Goal: Task Accomplishment & Management: Manage account settings

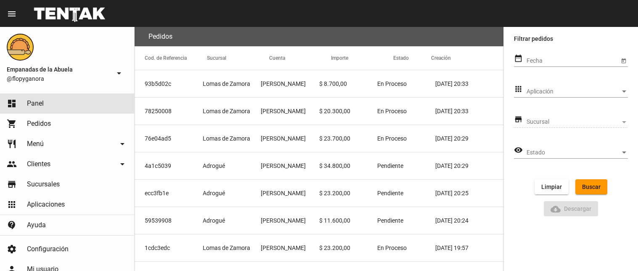
click at [86, 99] on link "dashboard Panel" at bounding box center [67, 103] width 134 height 20
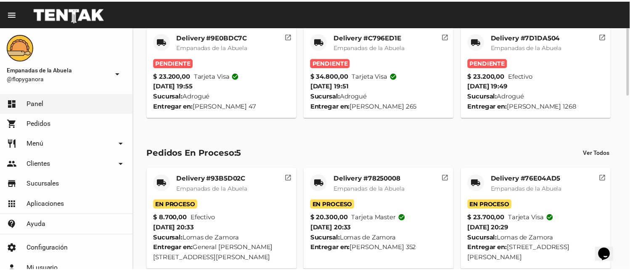
scroll to position [84, 0]
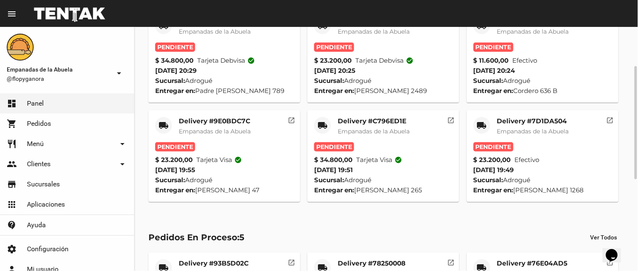
click at [524, 123] on mat-card-title "Delivery #7D1DA504" at bounding box center [533, 121] width 72 height 8
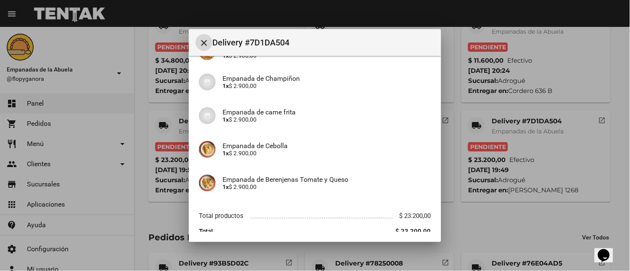
scroll to position [211, 0]
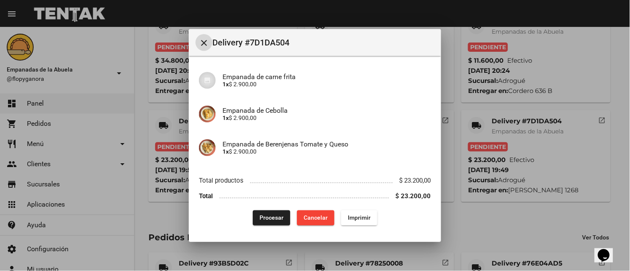
drag, startPoint x: 360, startPoint y: 218, endPoint x: 519, endPoint y: 230, distance: 159.5
click at [360, 218] on span "Imprimir" at bounding box center [359, 218] width 23 height 7
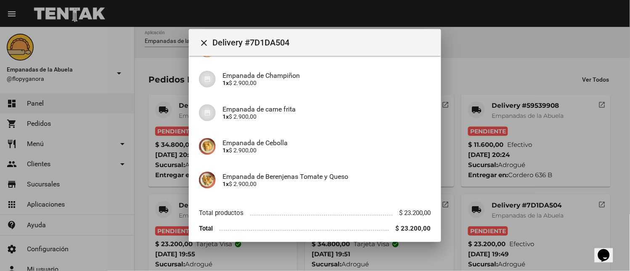
scroll to position [211, 0]
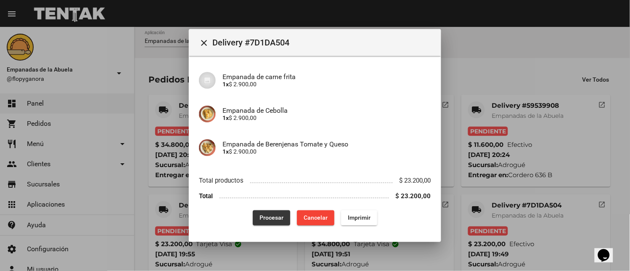
click at [256, 213] on button "Procesar" at bounding box center [271, 217] width 37 height 15
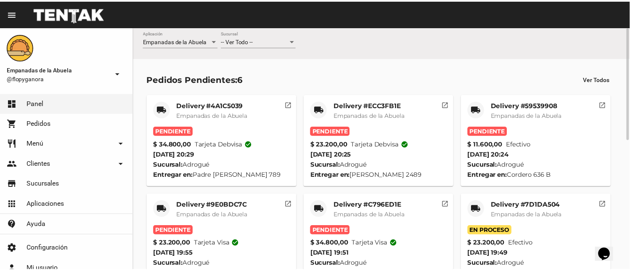
scroll to position [84, 0]
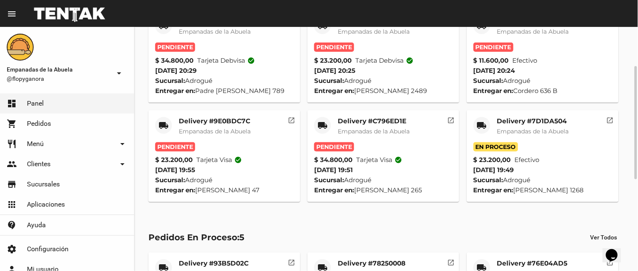
click at [359, 120] on mat-card-title "Delivery #C796ED1E" at bounding box center [374, 121] width 72 height 8
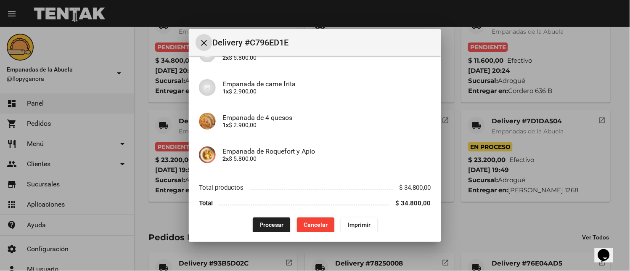
scroll to position [203, 0]
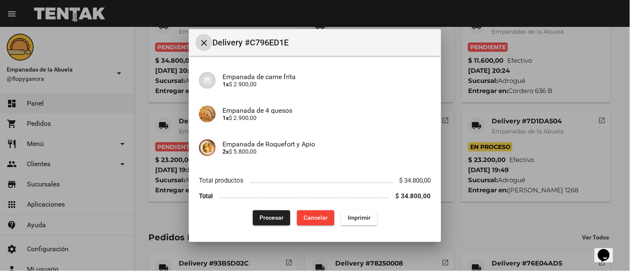
drag, startPoint x: 356, startPoint y: 219, endPoint x: 452, endPoint y: 204, distance: 97.6
click at [356, 219] on span "Imprimir" at bounding box center [359, 218] width 23 height 7
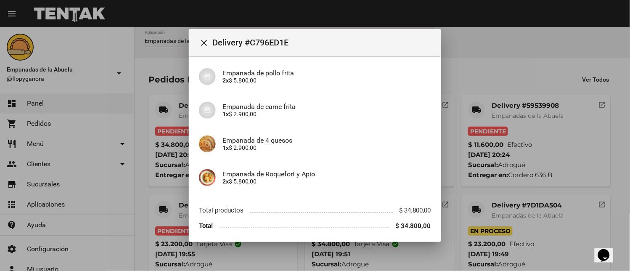
scroll to position [203, 0]
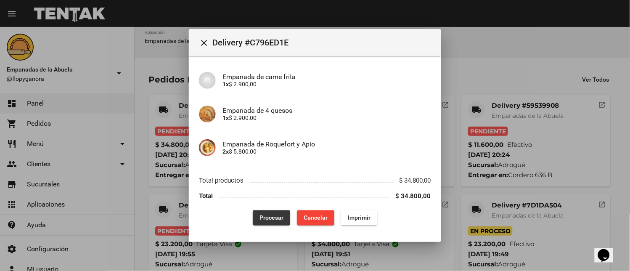
click at [266, 213] on button "Procesar" at bounding box center [271, 217] width 37 height 15
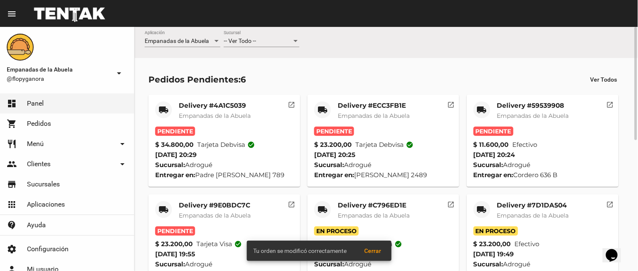
click at [213, 207] on mat-card-title "Delivery #9E0BDC7C" at bounding box center [215, 205] width 72 height 8
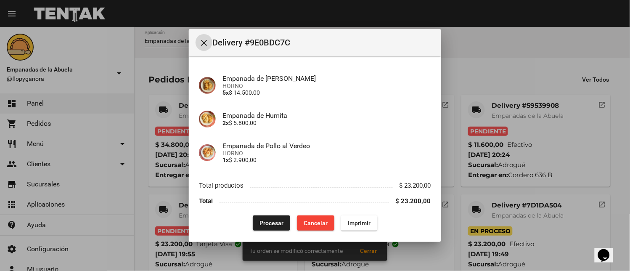
scroll to position [65, 0]
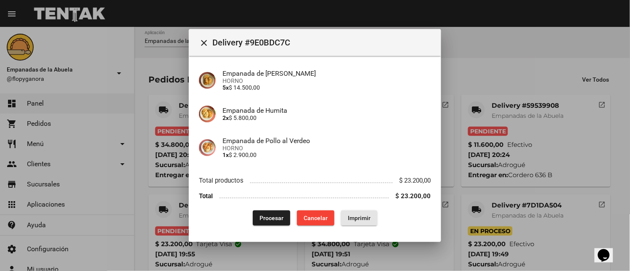
drag, startPoint x: 359, startPoint y: 218, endPoint x: 280, endPoint y: 246, distance: 83.1
click at [358, 215] on span "Imprimir" at bounding box center [359, 218] width 23 height 7
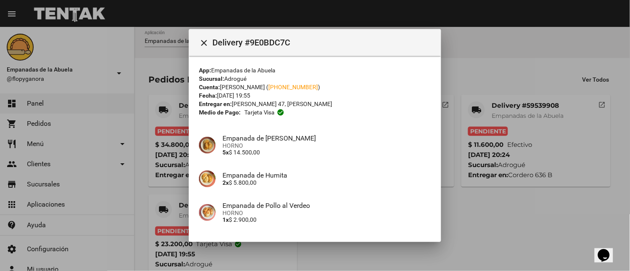
click at [74, 98] on div at bounding box center [315, 135] width 630 height 271
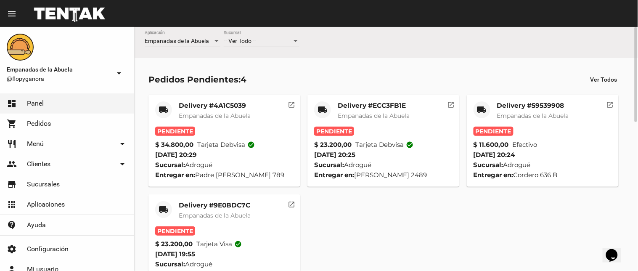
click at [527, 103] on mat-card-title "Delivery #59539908" at bounding box center [533, 105] width 72 height 8
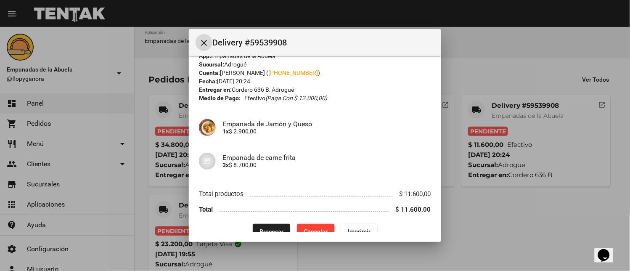
scroll to position [27, 0]
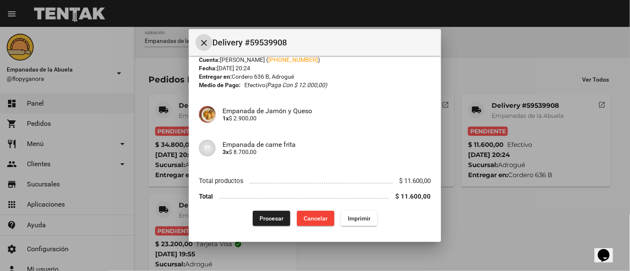
drag, startPoint x: 356, startPoint y: 222, endPoint x: 298, endPoint y: 196, distance: 63.7
click at [356, 221] on button "Imprimir" at bounding box center [359, 218] width 36 height 15
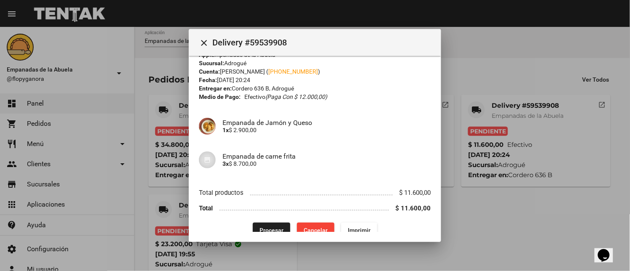
scroll to position [27, 0]
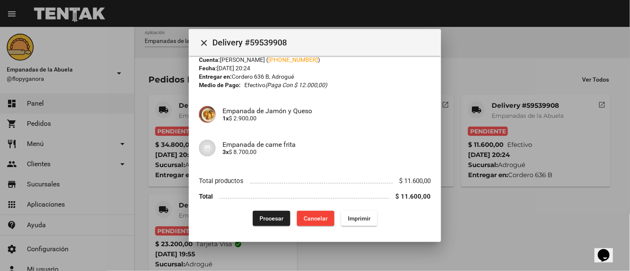
drag, startPoint x: 268, startPoint y: 215, endPoint x: 268, endPoint y: 211, distance: 4.6
click at [268, 215] on span "Procesar" at bounding box center [272, 218] width 24 height 7
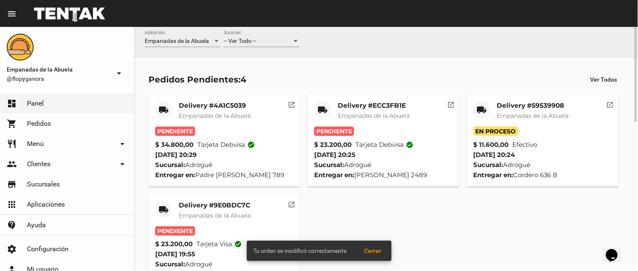
click at [224, 206] on mat-card-title "Delivery #9E0BDC7C" at bounding box center [215, 205] width 72 height 8
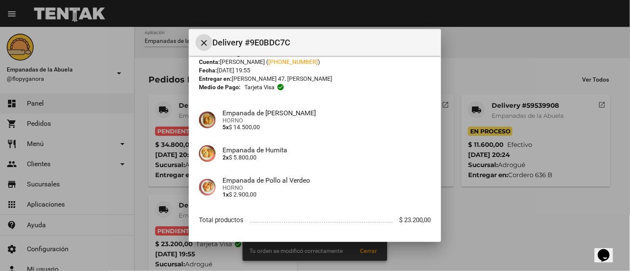
scroll to position [65, 0]
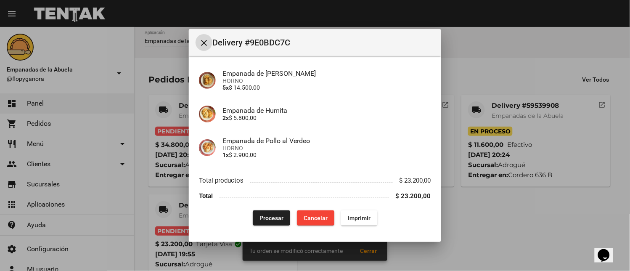
drag, startPoint x: 350, startPoint y: 217, endPoint x: 292, endPoint y: 222, distance: 57.9
click at [349, 217] on span "Imprimir" at bounding box center [359, 218] width 23 height 7
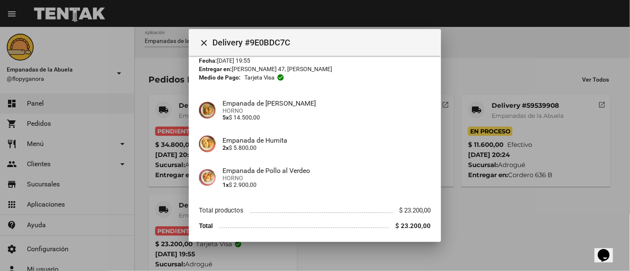
scroll to position [65, 0]
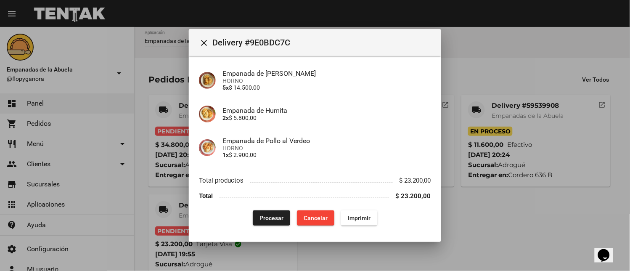
click at [262, 210] on button "Procesar" at bounding box center [271, 217] width 37 height 15
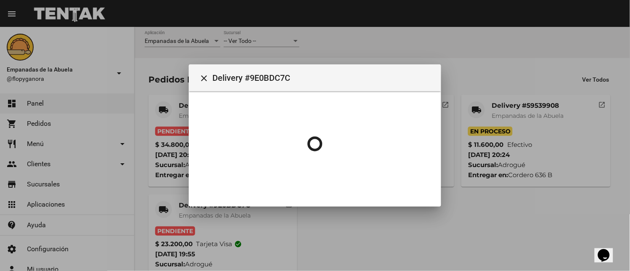
scroll to position [0, 0]
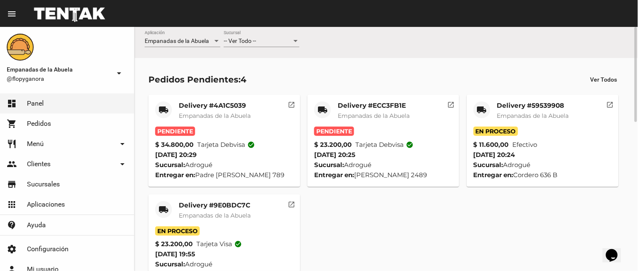
click at [348, 105] on mat-card-title "Delivery #ECC3FB1E" at bounding box center [374, 105] width 72 height 8
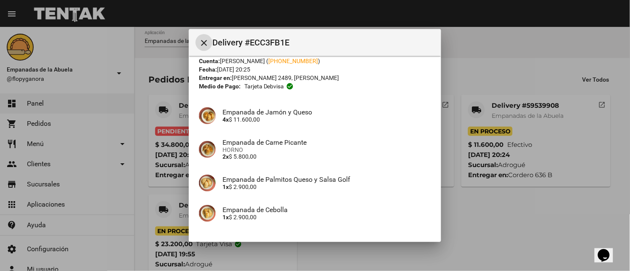
scroll to position [88, 0]
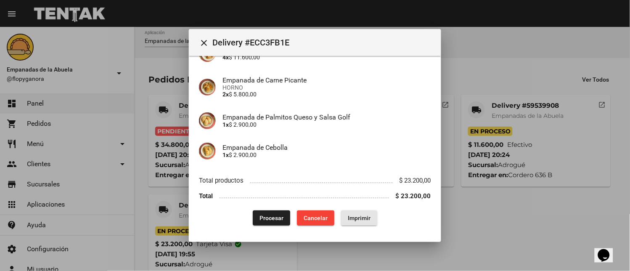
drag, startPoint x: 362, startPoint y: 216, endPoint x: 478, endPoint y: 234, distance: 117.5
click at [362, 215] on span "Imprimir" at bounding box center [359, 218] width 23 height 7
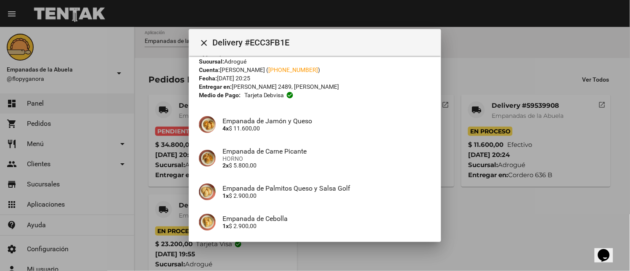
scroll to position [88, 0]
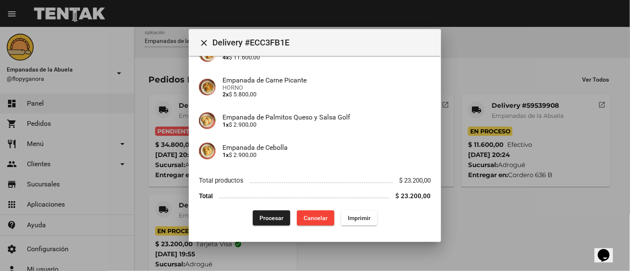
click at [276, 215] on span "Procesar" at bounding box center [272, 218] width 24 height 7
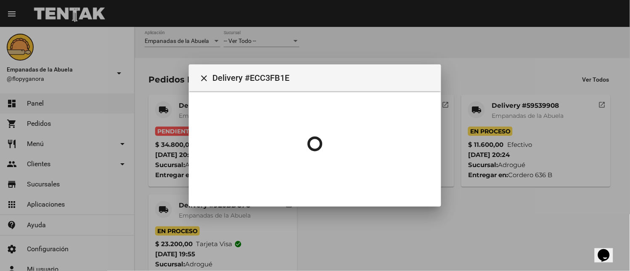
scroll to position [0, 0]
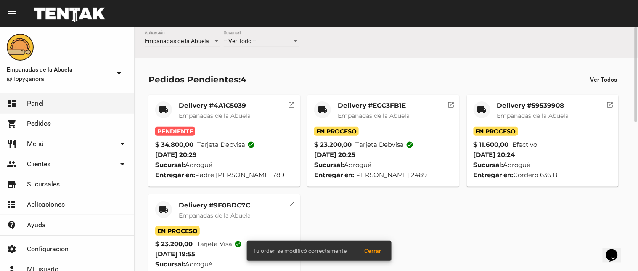
click at [226, 101] on mat-card-title "Delivery #4A1C5039" at bounding box center [215, 105] width 72 height 8
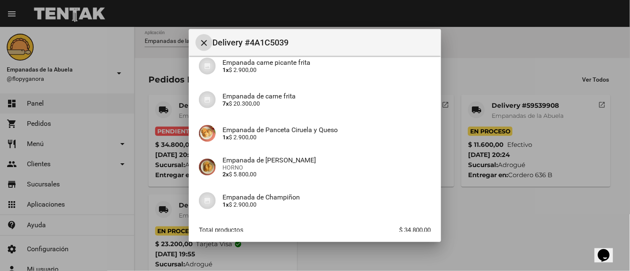
scroll to position [142, 0]
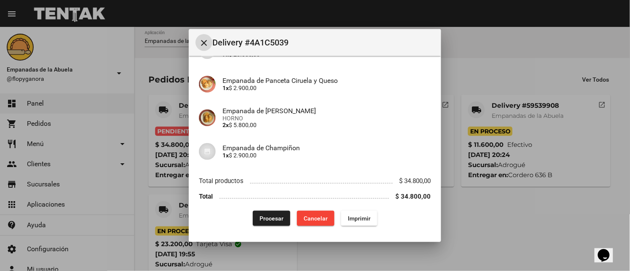
drag, startPoint x: 355, startPoint y: 213, endPoint x: 289, endPoint y: 233, distance: 69.0
click at [355, 214] on button "Imprimir" at bounding box center [359, 218] width 36 height 15
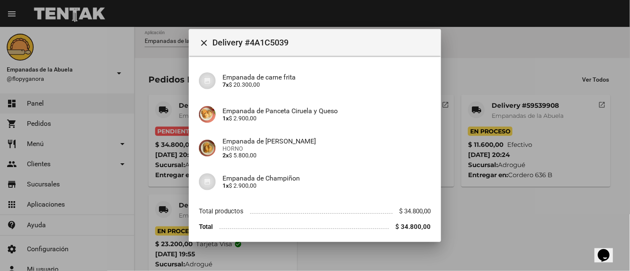
scroll to position [142, 0]
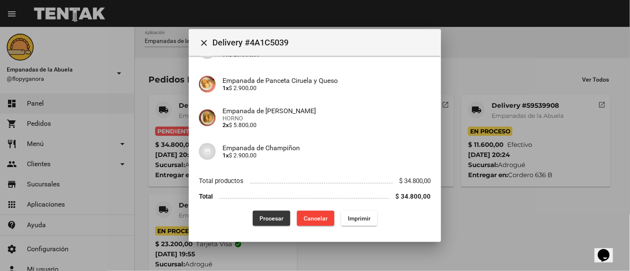
click at [268, 219] on span "Procesar" at bounding box center [272, 218] width 24 height 7
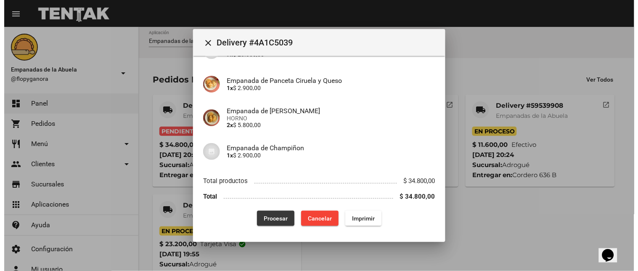
scroll to position [0, 0]
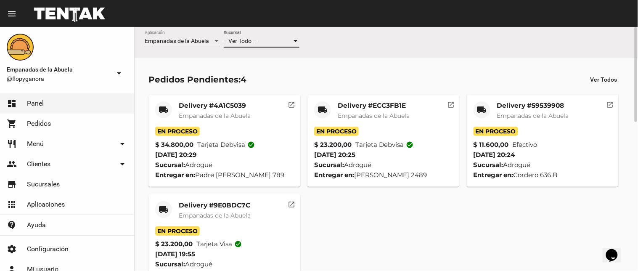
click at [296, 40] on div at bounding box center [296, 41] width 4 height 2
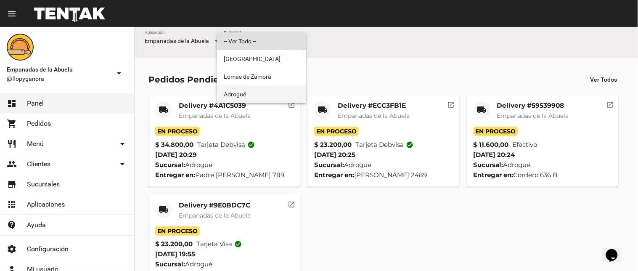
click at [280, 87] on span "Adrogué" at bounding box center [262, 94] width 76 height 18
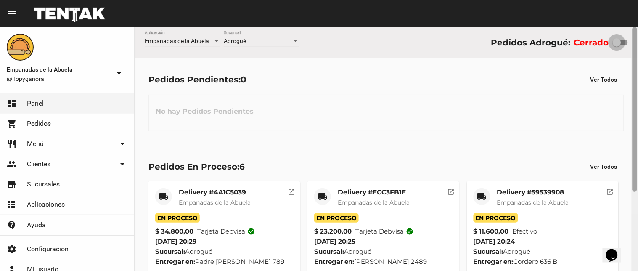
drag, startPoint x: 615, startPoint y: 40, endPoint x: 638, endPoint y: 35, distance: 23.7
click at [638, 35] on div "Empanadas de la Abuela Aplicación Adrogué Sucursal Pedidos Adrogué: Cerrado Ped…" at bounding box center [387, 149] width 504 height 244
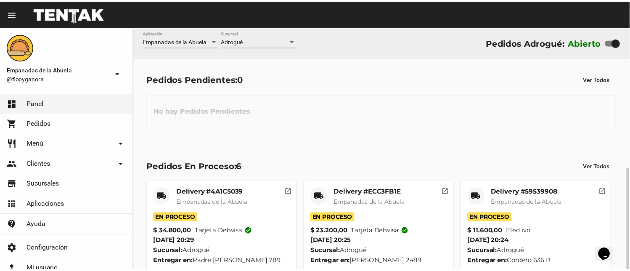
scroll to position [116, 0]
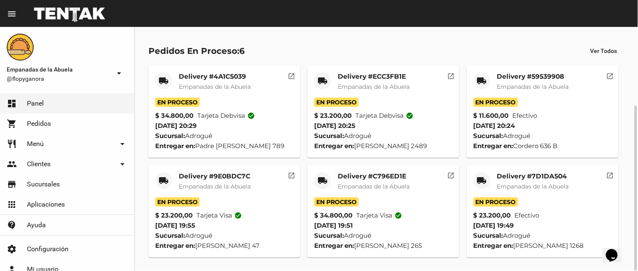
click at [506, 177] on mat-card-title "Delivery #7D1DA504" at bounding box center [533, 176] width 72 height 8
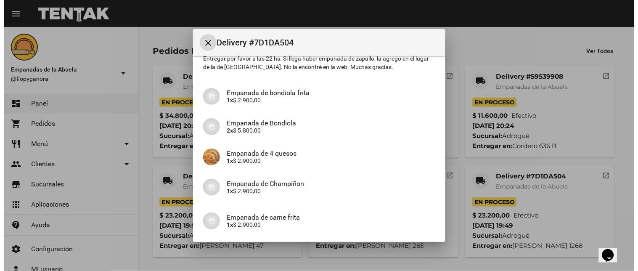
scroll to position [0, 0]
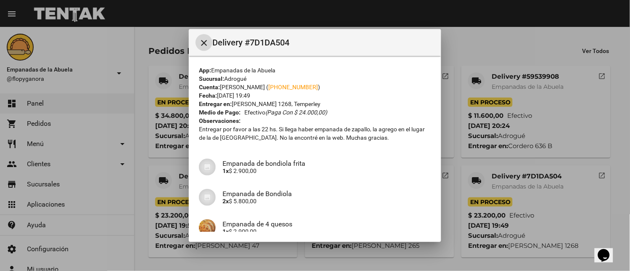
click at [486, 49] on div at bounding box center [315, 135] width 630 height 271
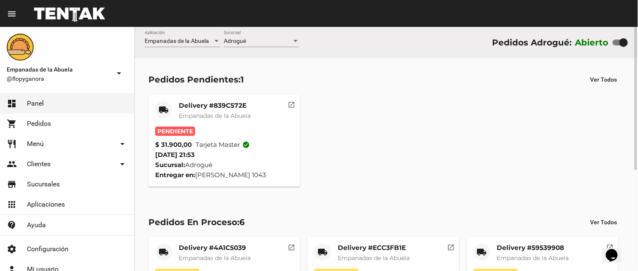
click at [216, 106] on mat-card-title "Delivery #839C572E" at bounding box center [215, 105] width 72 height 8
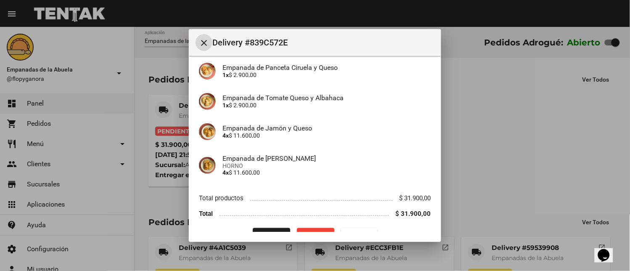
scroll to position [125, 0]
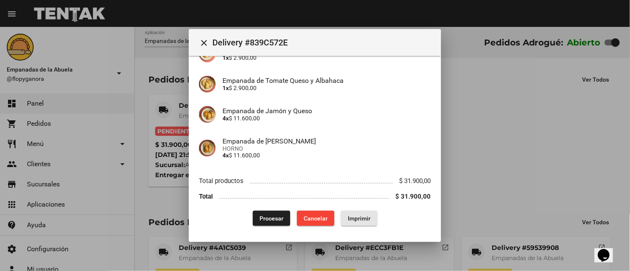
click at [358, 216] on span "Imprimir" at bounding box center [359, 218] width 23 height 7
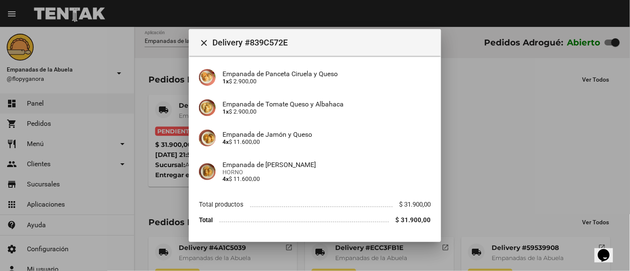
scroll to position [125, 0]
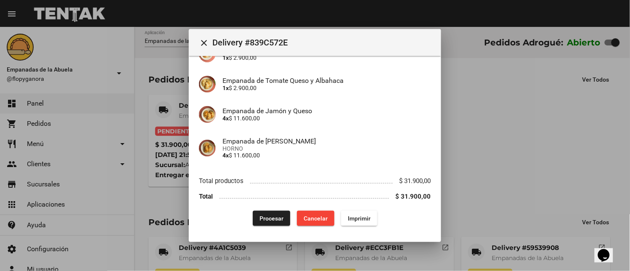
click at [276, 215] on span "Procesar" at bounding box center [272, 218] width 24 height 7
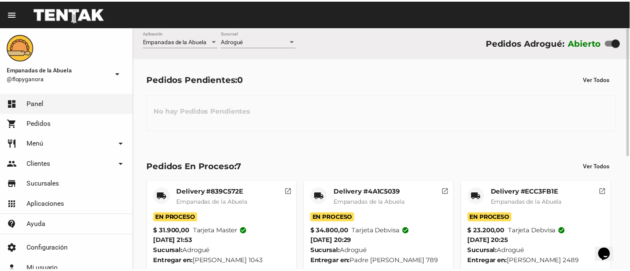
scroll to position [215, 0]
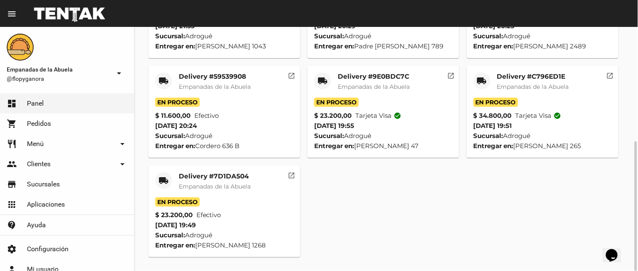
click at [372, 77] on mat-card-title "Delivery #9E0BDC7C" at bounding box center [374, 76] width 72 height 8
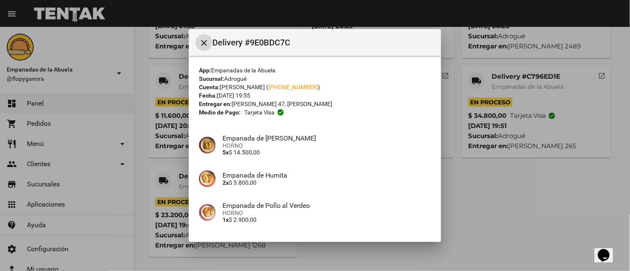
scroll to position [65, 0]
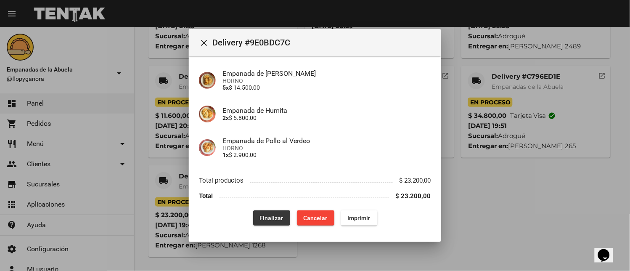
drag, startPoint x: 264, startPoint y: 219, endPoint x: 546, endPoint y: 138, distance: 293.5
click at [264, 218] on span "Finalizar" at bounding box center [272, 218] width 24 height 7
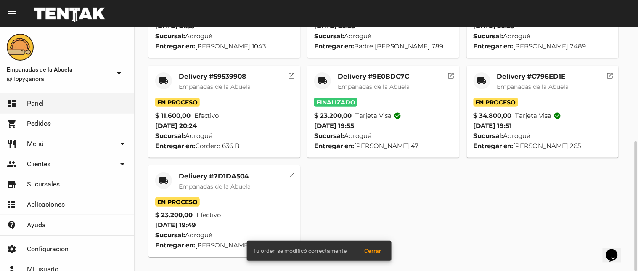
click at [531, 75] on mat-card-title "Delivery #C796ED1E" at bounding box center [533, 76] width 72 height 8
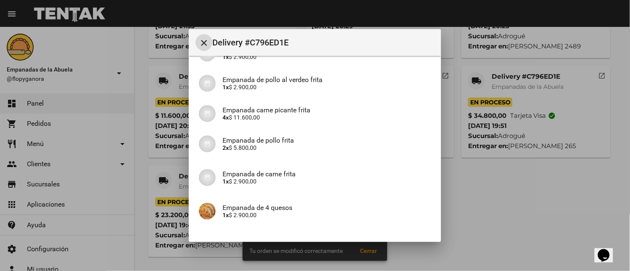
scroll to position [203, 0]
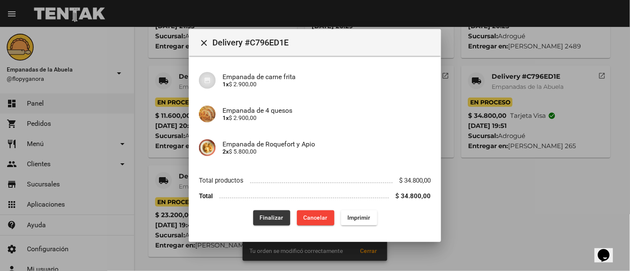
click at [263, 213] on button "Finalizar" at bounding box center [271, 217] width 37 height 15
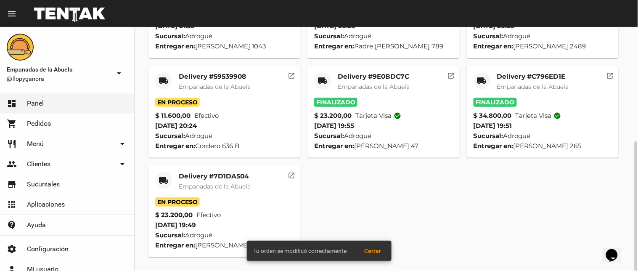
click at [223, 77] on mat-card-title "Delivery #59539908" at bounding box center [215, 76] width 72 height 8
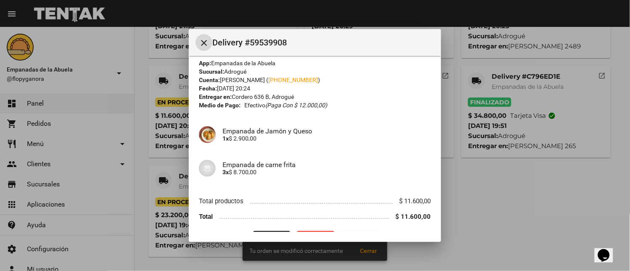
scroll to position [27, 0]
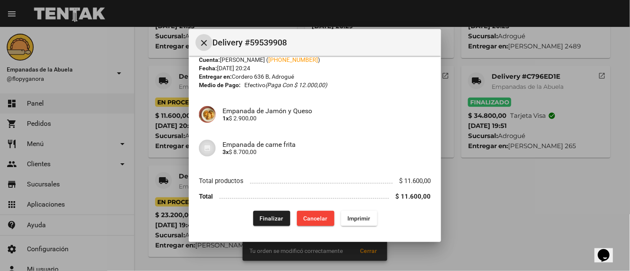
click at [276, 221] on button "Finalizar" at bounding box center [271, 218] width 37 height 15
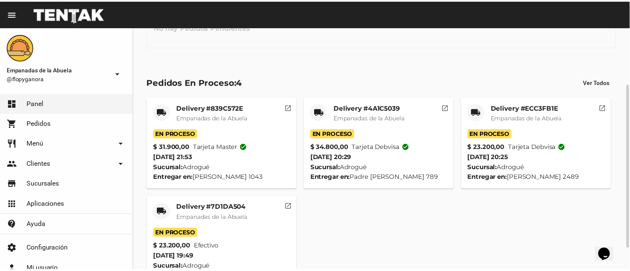
scroll to position [116, 0]
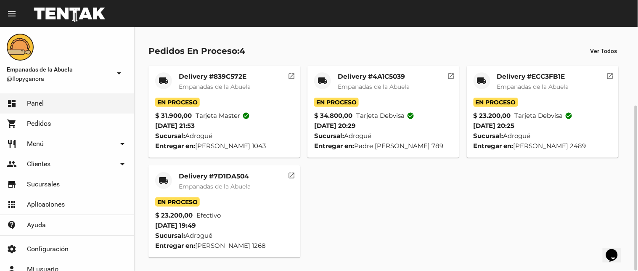
click at [363, 74] on mat-card-title "Delivery #4A1C5039" at bounding box center [374, 76] width 72 height 8
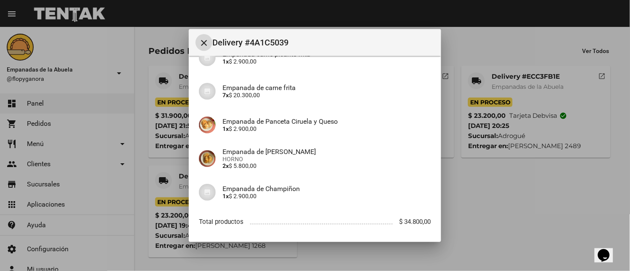
scroll to position [142, 0]
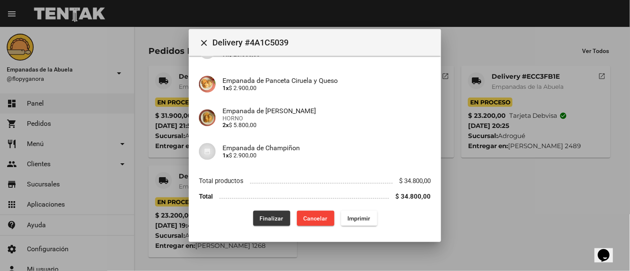
drag, startPoint x: 272, startPoint y: 221, endPoint x: 263, endPoint y: 225, distance: 10.0
click at [270, 218] on button "Finalizar" at bounding box center [271, 218] width 37 height 15
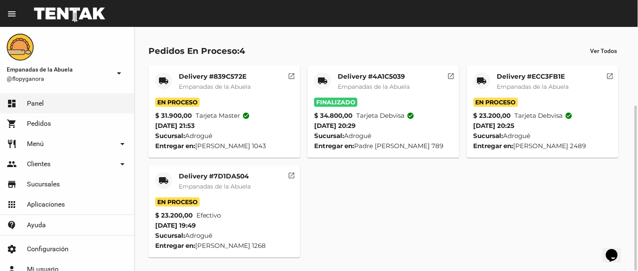
click at [228, 176] on mat-card-title "Delivery #7D1DA504" at bounding box center [215, 176] width 72 height 8
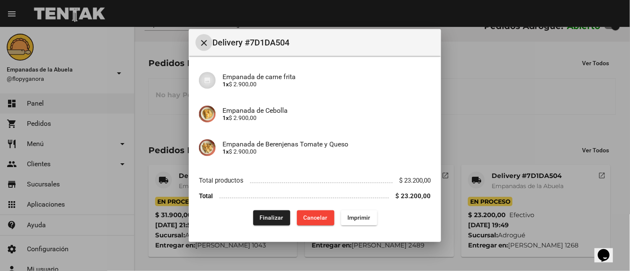
scroll to position [16, 0]
click at [469, 128] on div at bounding box center [315, 135] width 630 height 271
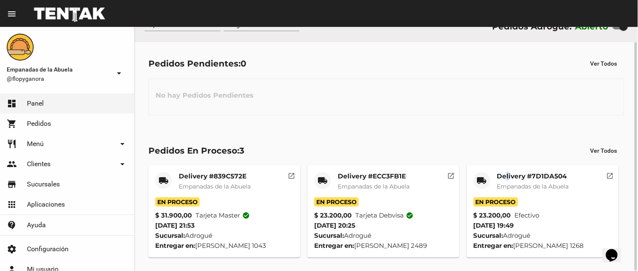
click at [509, 174] on mat-card-title "Delivery #7D1DA504" at bounding box center [533, 176] width 72 height 8
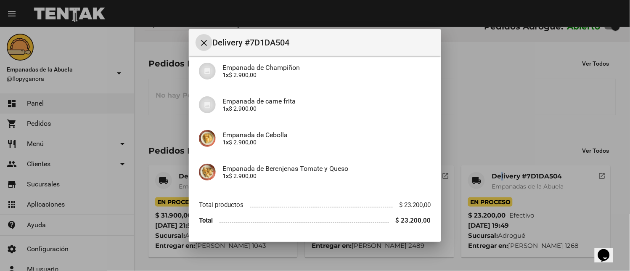
scroll to position [211, 0]
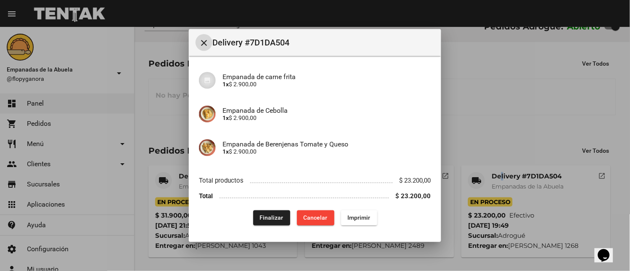
click at [364, 218] on span "Imprimir" at bounding box center [359, 218] width 23 height 7
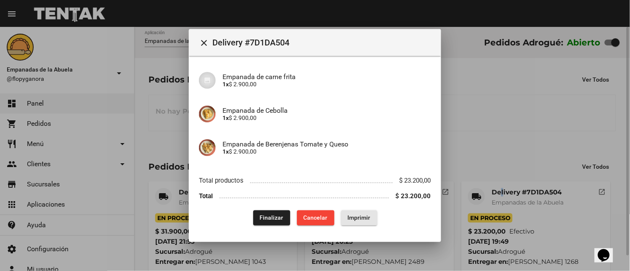
scroll to position [140, 0]
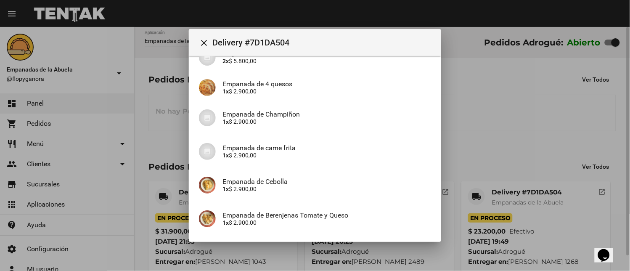
click at [522, 116] on div at bounding box center [315, 135] width 630 height 271
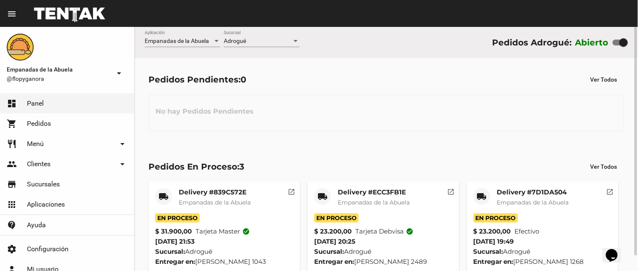
click at [392, 191] on mat-card-title "Delivery #ECC3FB1E" at bounding box center [374, 192] width 72 height 8
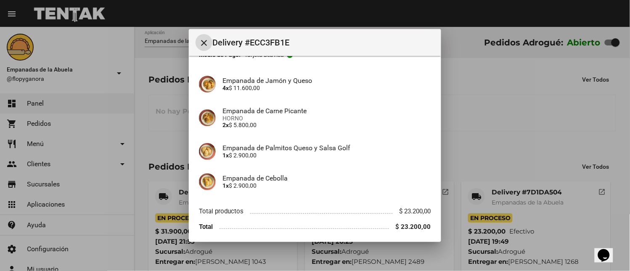
scroll to position [88, 0]
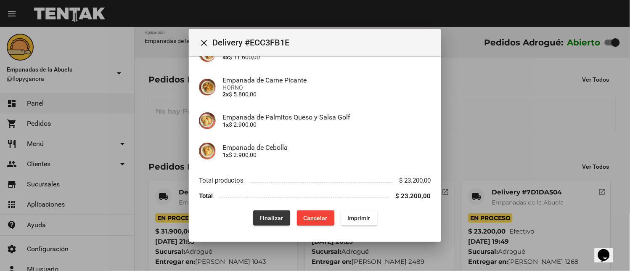
click at [276, 217] on span "Finalizar" at bounding box center [272, 218] width 24 height 7
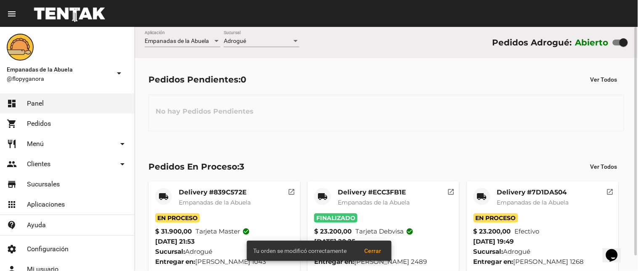
click at [369, 190] on mat-card-title "Delivery #ECC3FB1E" at bounding box center [374, 192] width 72 height 8
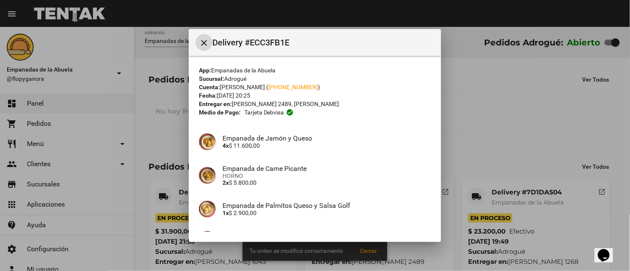
scroll to position [88, 0]
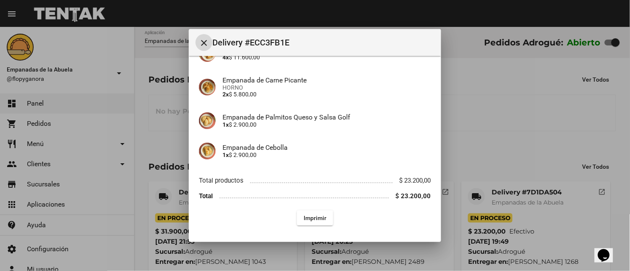
click at [519, 101] on div at bounding box center [315, 135] width 630 height 271
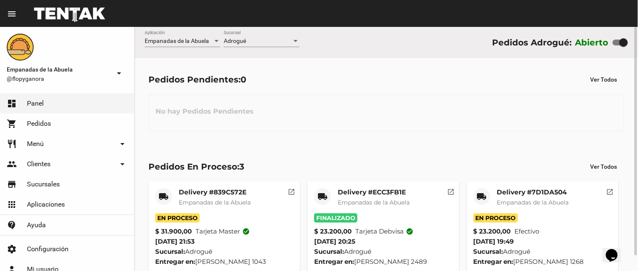
click at [502, 193] on mat-card-title "Delivery #7D1DA504" at bounding box center [533, 192] width 72 height 8
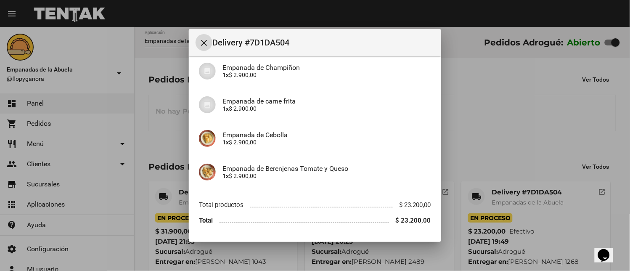
scroll to position [211, 0]
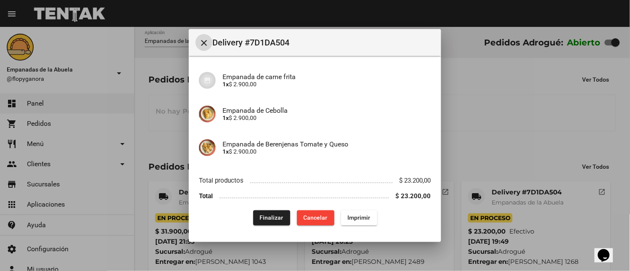
click at [266, 219] on span "Finalizar" at bounding box center [272, 218] width 24 height 7
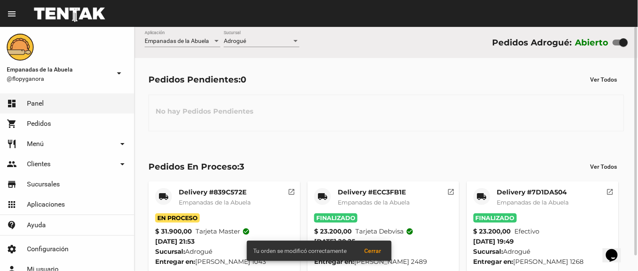
click at [498, 192] on mat-card-title "Delivery #7D1DA504" at bounding box center [533, 192] width 72 height 8
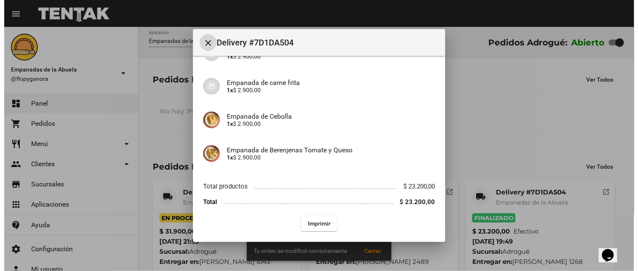
scroll to position [211, 0]
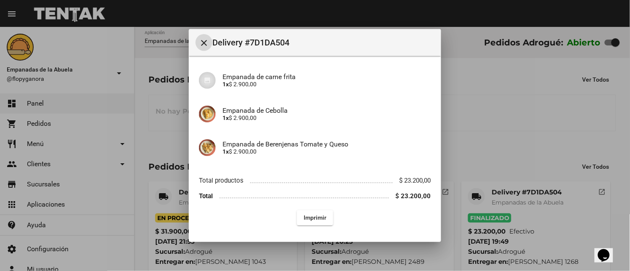
click at [451, 128] on div at bounding box center [315, 135] width 630 height 271
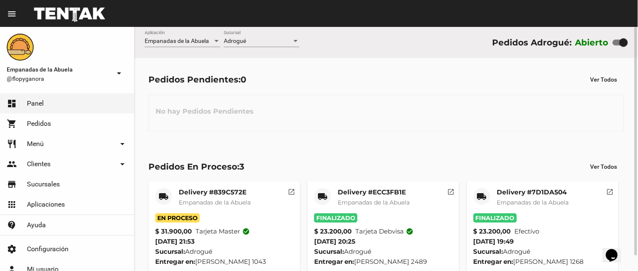
click at [294, 38] on div at bounding box center [296, 41] width 8 height 7
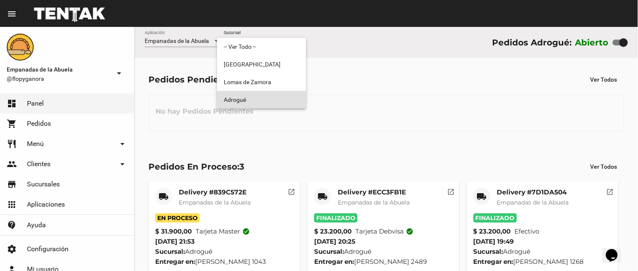
click at [276, 98] on span "Adrogué" at bounding box center [262, 100] width 76 height 18
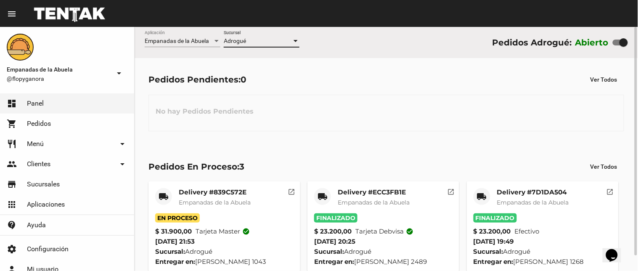
click at [294, 40] on div at bounding box center [296, 41] width 4 height 2
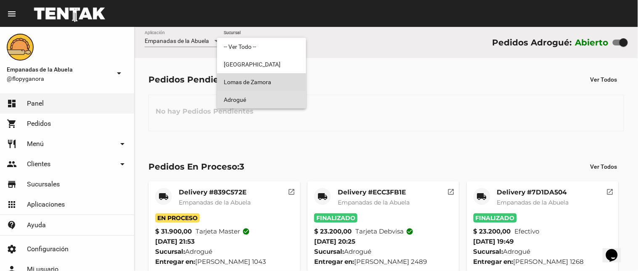
click at [286, 83] on span "Lomas de Zamora" at bounding box center [262, 82] width 76 height 18
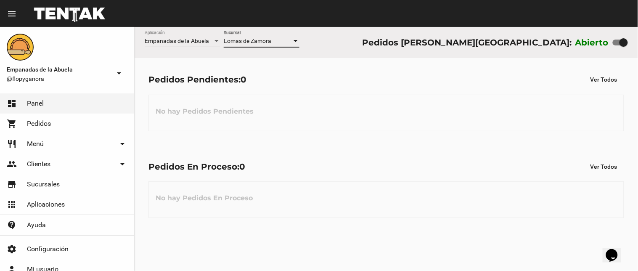
click at [293, 40] on div at bounding box center [296, 41] width 8 height 7
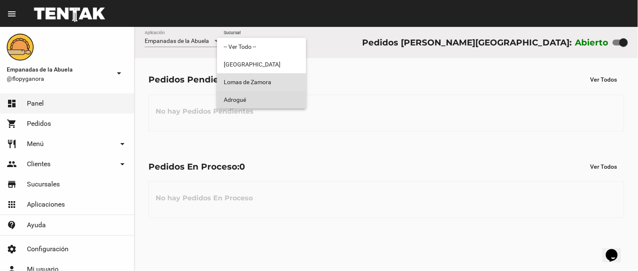
click at [284, 99] on span "Adrogué" at bounding box center [262, 100] width 76 height 18
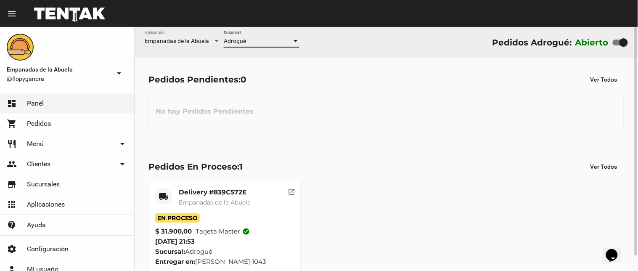
click at [295, 40] on div at bounding box center [296, 41] width 4 height 2
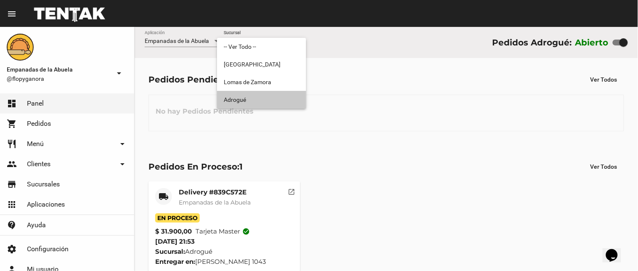
click at [271, 95] on span "Adrogué" at bounding box center [262, 100] width 76 height 18
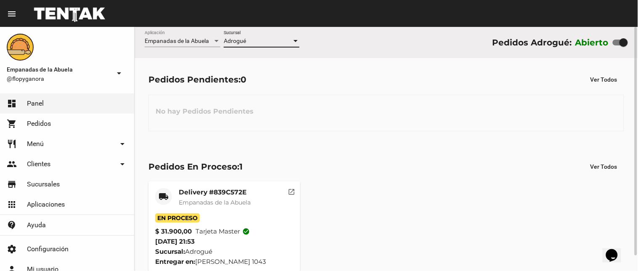
click at [296, 41] on div at bounding box center [296, 41] width 4 height 2
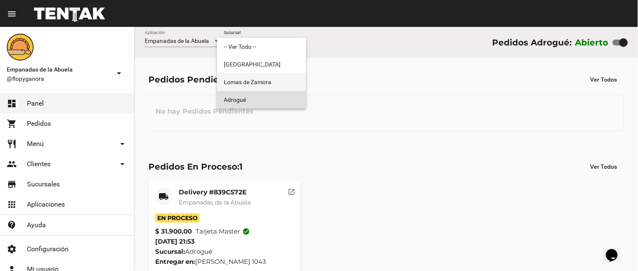
drag, startPoint x: 261, startPoint y: 83, endPoint x: 263, endPoint y: 78, distance: 5.2
click at [261, 83] on span "Lomas de Zamora" at bounding box center [262, 82] width 76 height 18
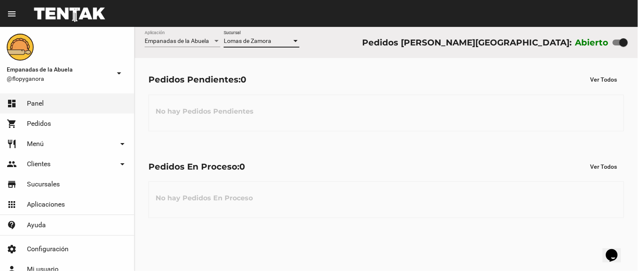
click at [295, 40] on div at bounding box center [296, 41] width 4 height 2
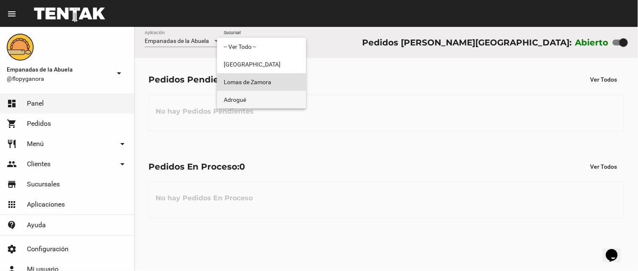
click at [268, 97] on span "Adrogué" at bounding box center [262, 100] width 76 height 18
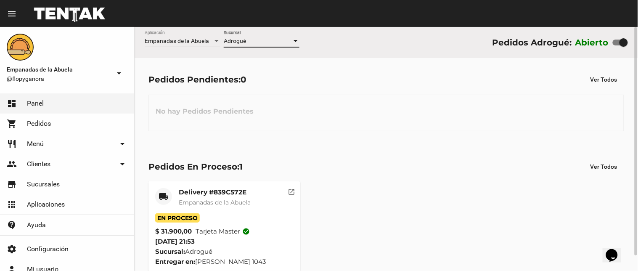
click at [294, 40] on div at bounding box center [296, 41] width 4 height 2
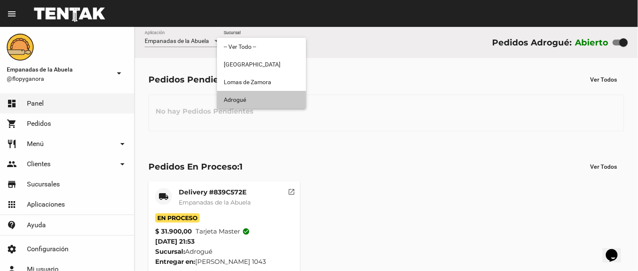
click at [262, 93] on span "Adrogué" at bounding box center [262, 100] width 76 height 18
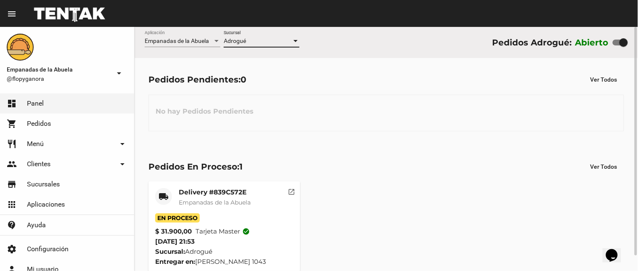
click at [295, 40] on div at bounding box center [296, 41] width 4 height 2
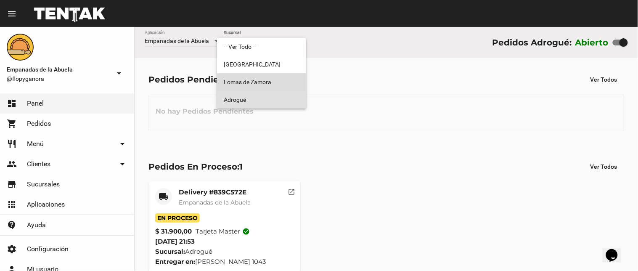
click at [279, 84] on span "Lomas de Zamora" at bounding box center [262, 82] width 76 height 18
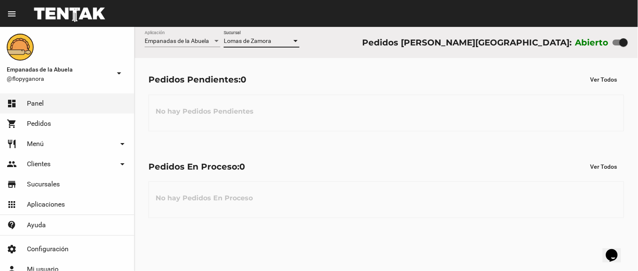
click at [295, 42] on div at bounding box center [296, 41] width 4 height 2
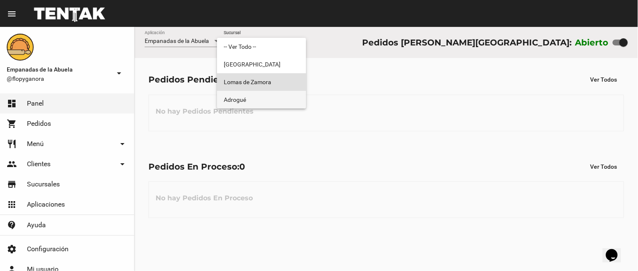
click at [278, 97] on span "Adrogué" at bounding box center [262, 100] width 76 height 18
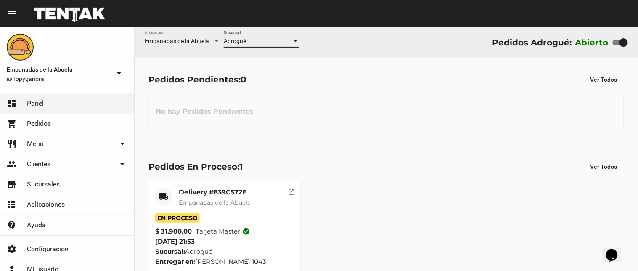
click at [295, 39] on div at bounding box center [296, 41] width 8 height 7
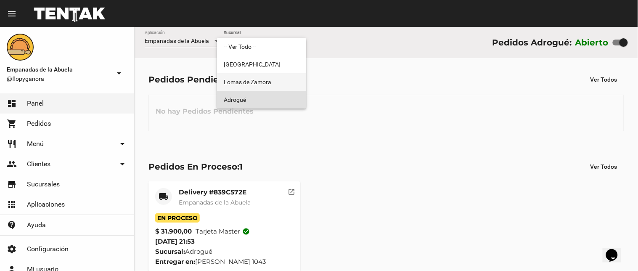
click at [289, 82] on span "Lomas de Zamora" at bounding box center [262, 82] width 76 height 18
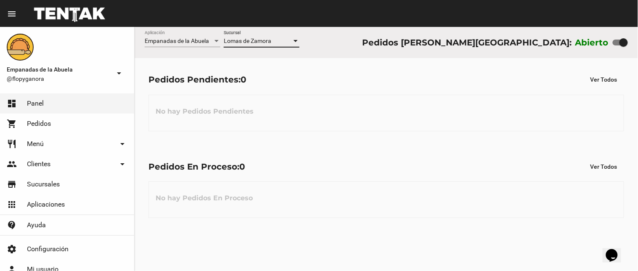
click at [295, 41] on div at bounding box center [296, 41] width 4 height 2
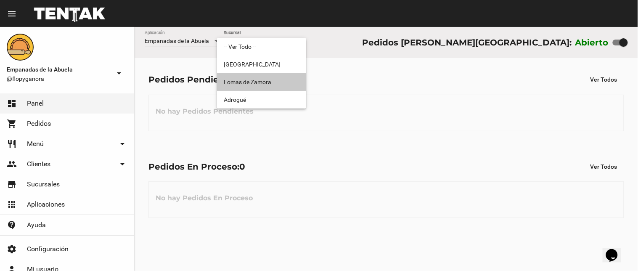
click at [282, 86] on span "Lomas de Zamora" at bounding box center [262, 82] width 76 height 18
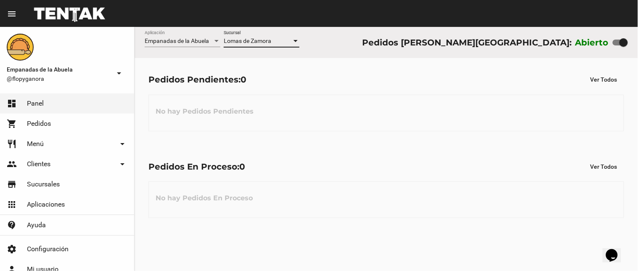
click at [295, 41] on div at bounding box center [296, 41] width 4 height 2
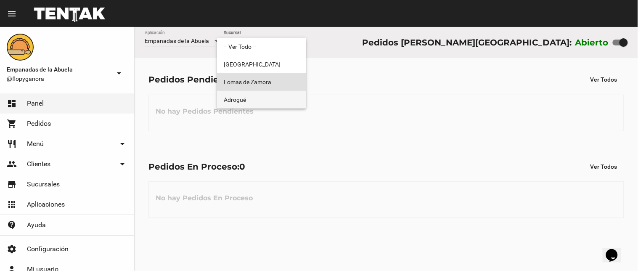
click at [277, 98] on span "Adrogué" at bounding box center [262, 100] width 76 height 18
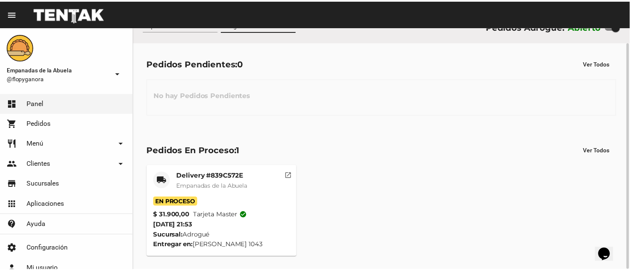
scroll to position [0, 0]
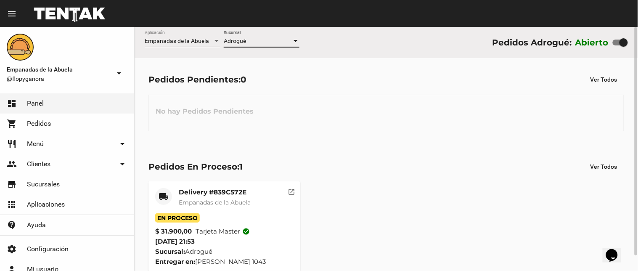
click at [219, 194] on mat-card-title "Delivery #839C572E" at bounding box center [215, 192] width 72 height 8
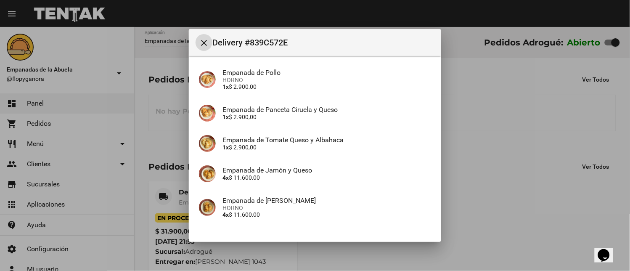
scroll to position [125, 0]
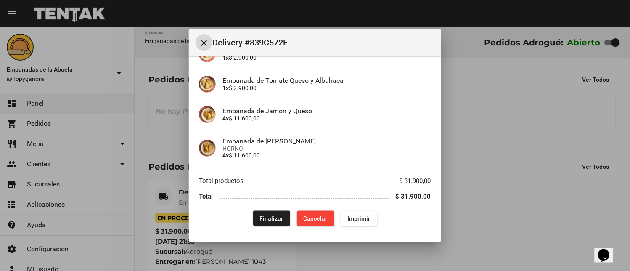
click at [265, 215] on span "Finalizar" at bounding box center [272, 218] width 24 height 7
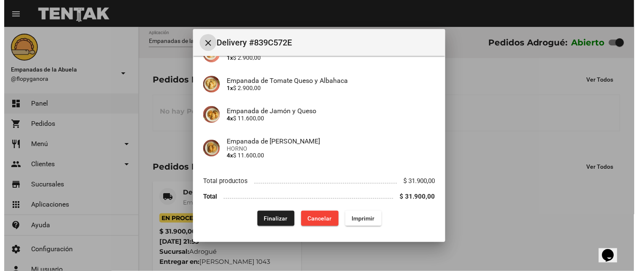
scroll to position [0, 0]
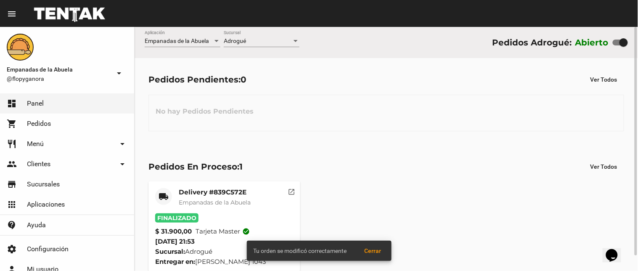
click at [295, 43] on div at bounding box center [296, 41] width 8 height 7
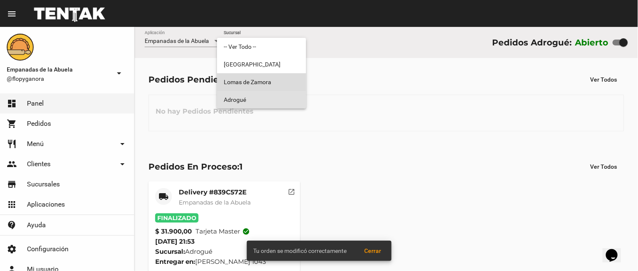
click at [283, 81] on span "Lomas de Zamora" at bounding box center [262, 82] width 76 height 18
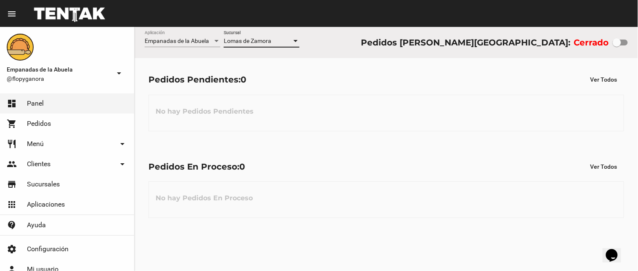
click at [294, 40] on div at bounding box center [296, 41] width 4 height 2
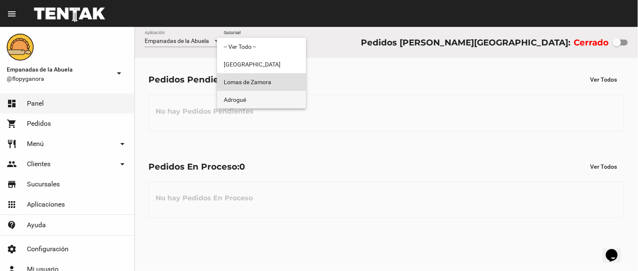
click at [281, 102] on span "Adrogué" at bounding box center [262, 100] width 76 height 18
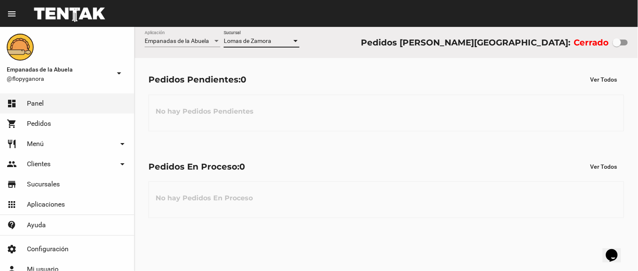
checkbox input "true"
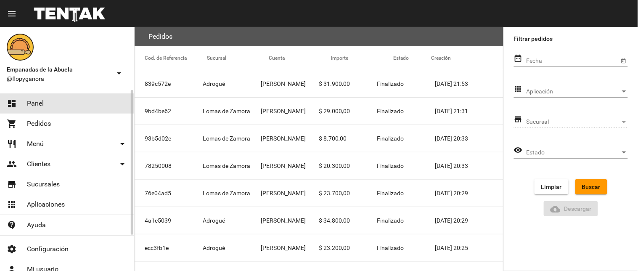
click at [78, 104] on link "dashboard Panel" at bounding box center [67, 103] width 134 height 20
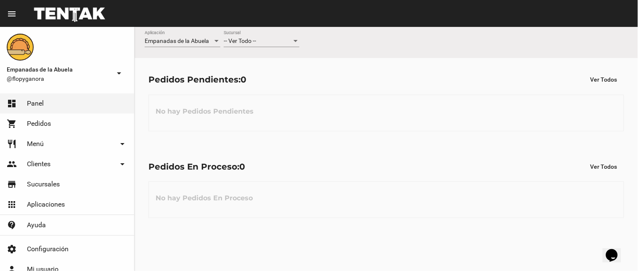
click at [295, 38] on div at bounding box center [296, 41] width 8 height 7
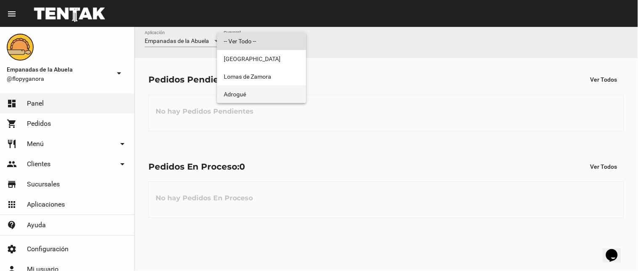
click at [271, 96] on span "Adrogué" at bounding box center [262, 94] width 76 height 18
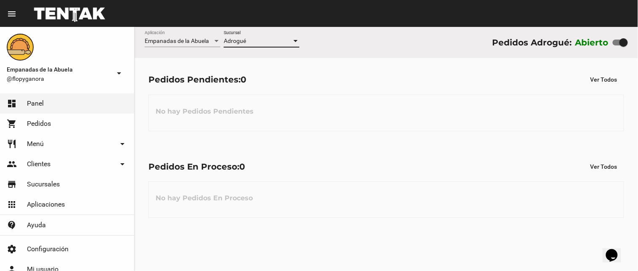
click at [296, 40] on div at bounding box center [296, 41] width 8 height 7
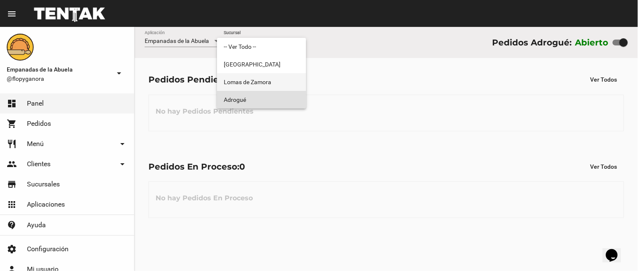
click at [284, 83] on span "Lomas de Zamora" at bounding box center [262, 82] width 76 height 18
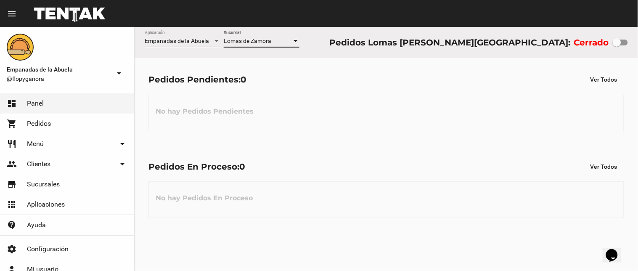
click at [294, 40] on div at bounding box center [296, 41] width 4 height 2
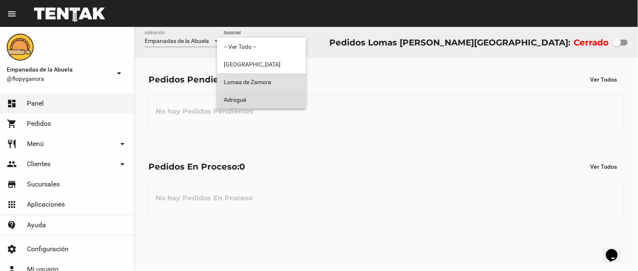
click at [278, 100] on span "Adrogué" at bounding box center [262, 100] width 76 height 18
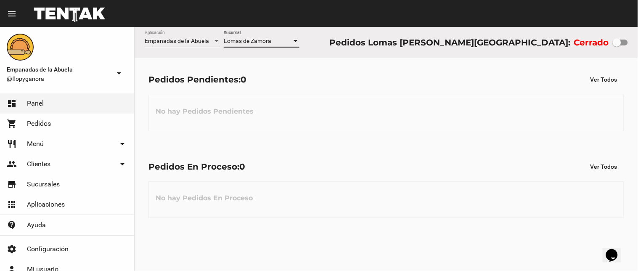
checkbox input "true"
